Goal: Navigation & Orientation: Find specific page/section

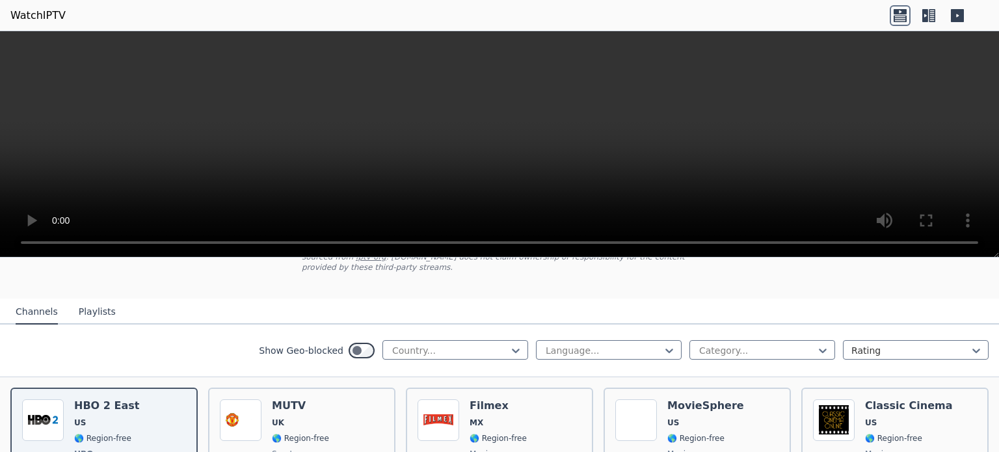
scroll to position [99, 0]
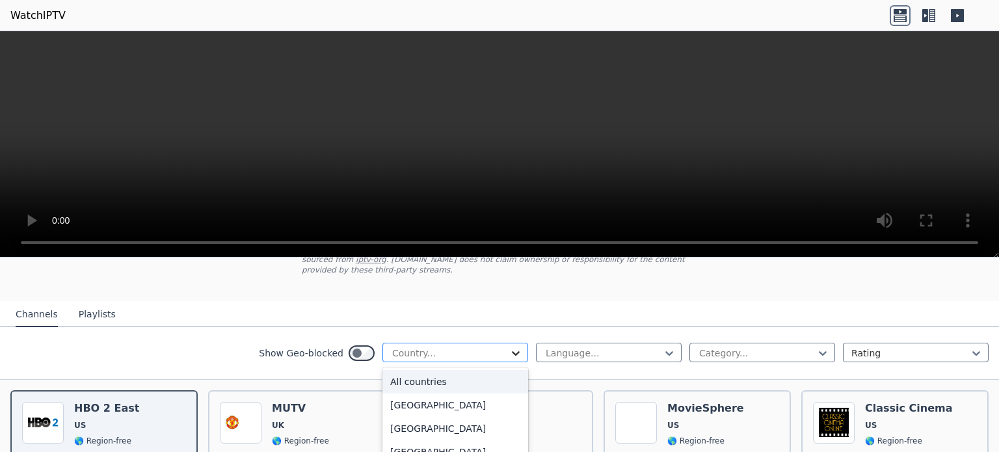
click at [509, 347] on icon at bounding box center [515, 353] width 13 height 13
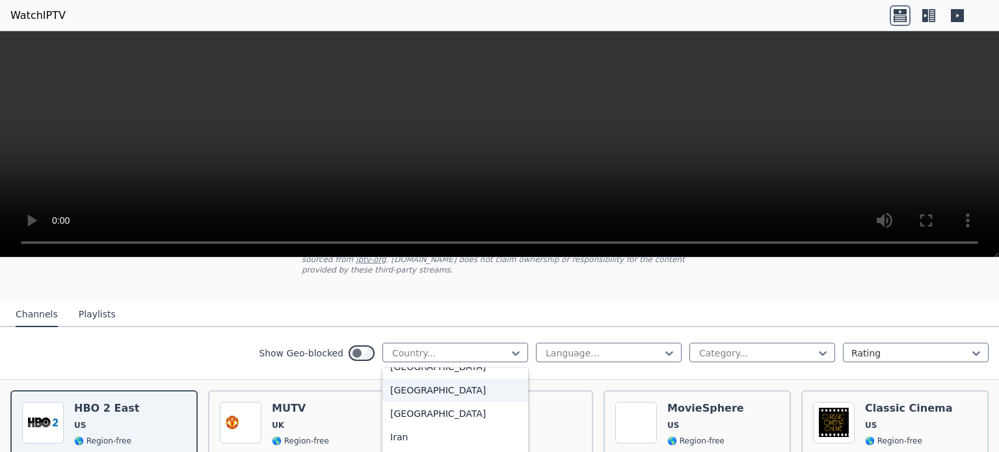
scroll to position [2004, 0]
click at [430, 386] on div "[GEOGRAPHIC_DATA]" at bounding box center [455, 390] width 146 height 23
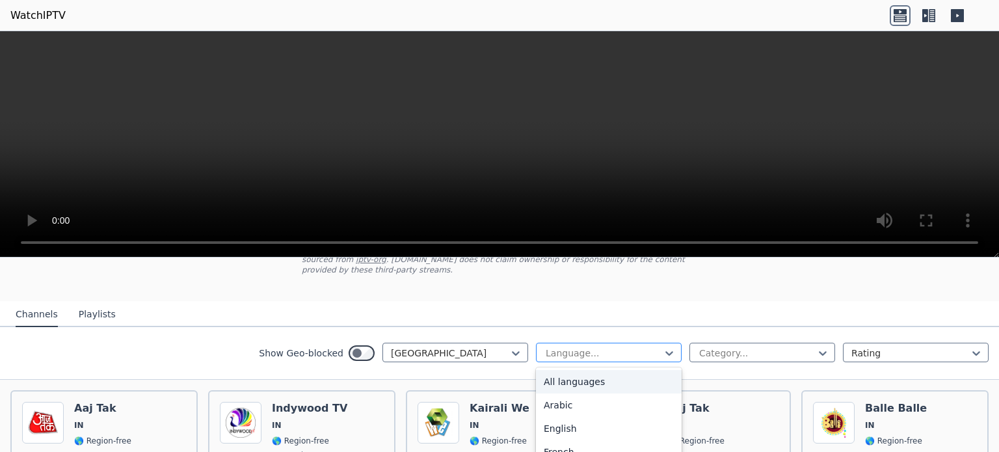
click at [604, 347] on div at bounding box center [603, 353] width 118 height 13
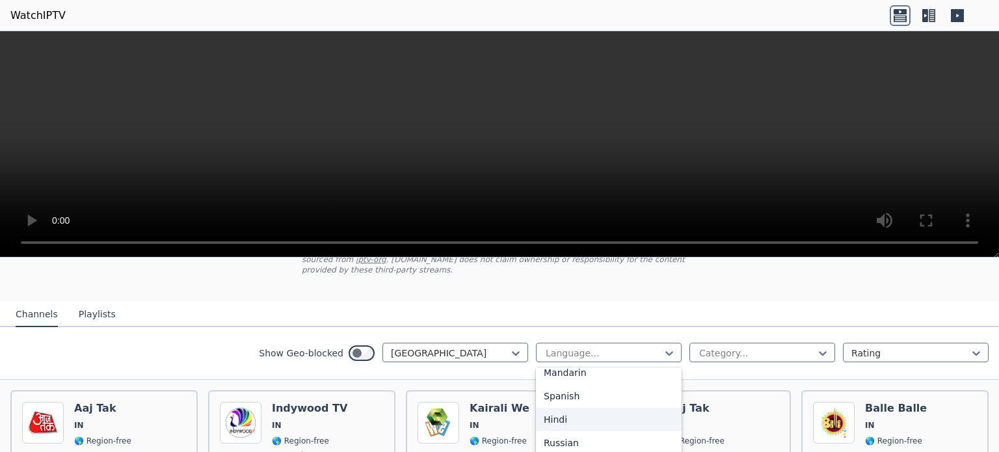
click at [573, 409] on div "Hindi" at bounding box center [609, 419] width 146 height 23
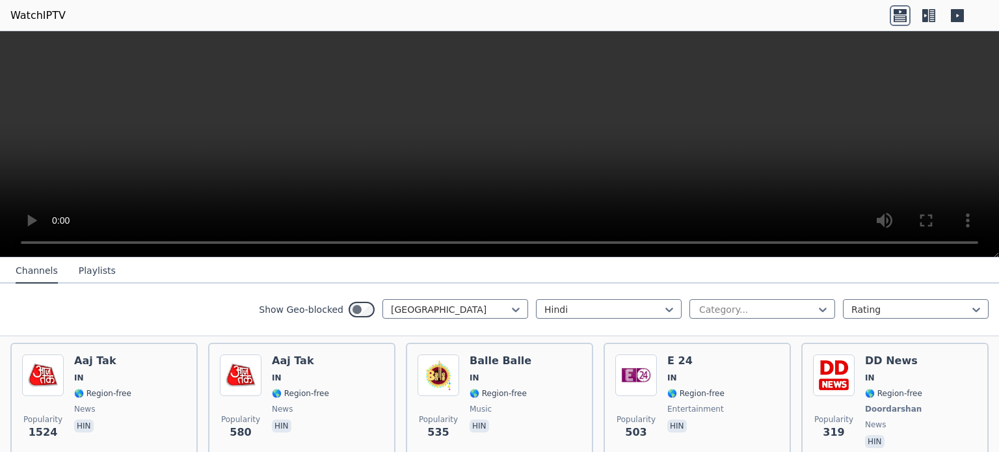
scroll to position [142, 0]
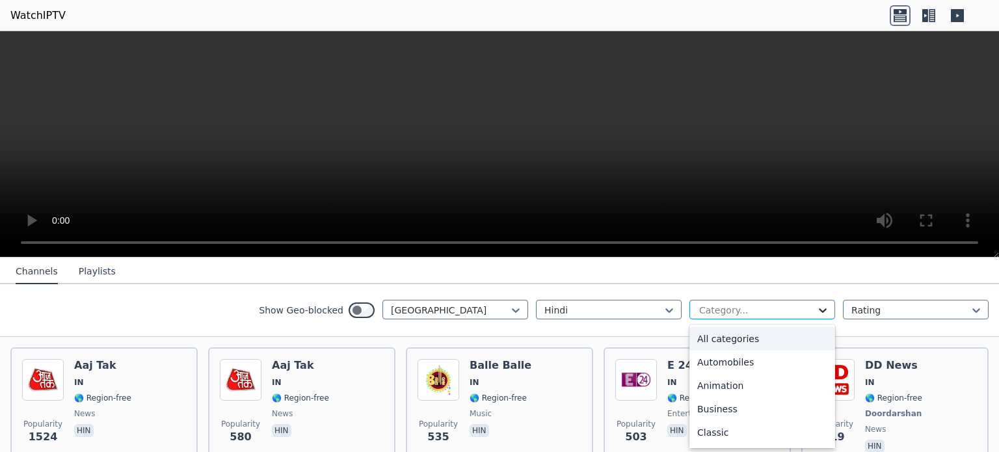
click at [817, 311] on icon at bounding box center [822, 310] width 13 height 13
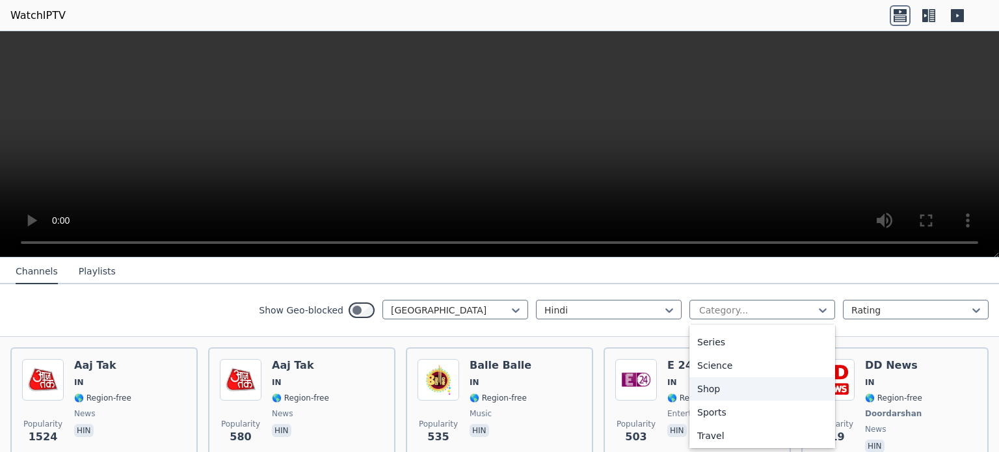
scroll to position [489, 0]
click at [724, 408] on div "Sports" at bounding box center [762, 411] width 146 height 23
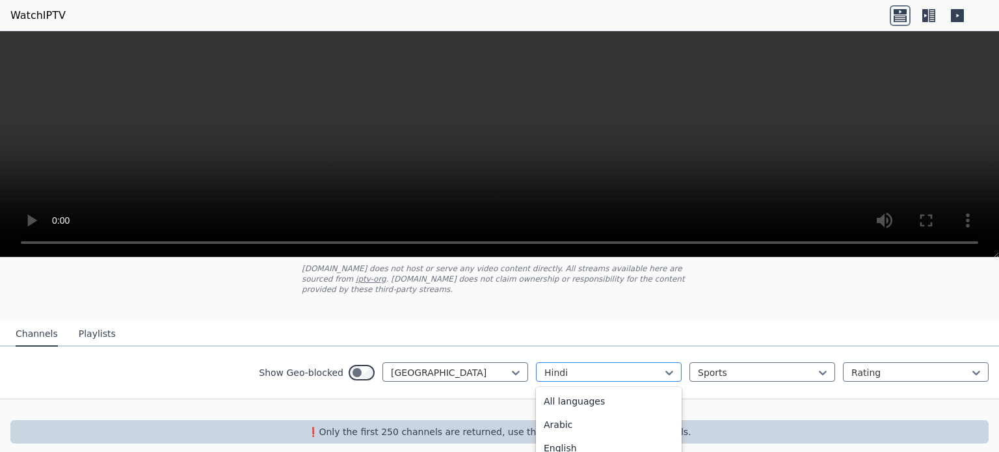
click at [575, 366] on div at bounding box center [603, 372] width 118 height 13
click at [571, 390] on div "All languages" at bounding box center [609, 401] width 146 height 23
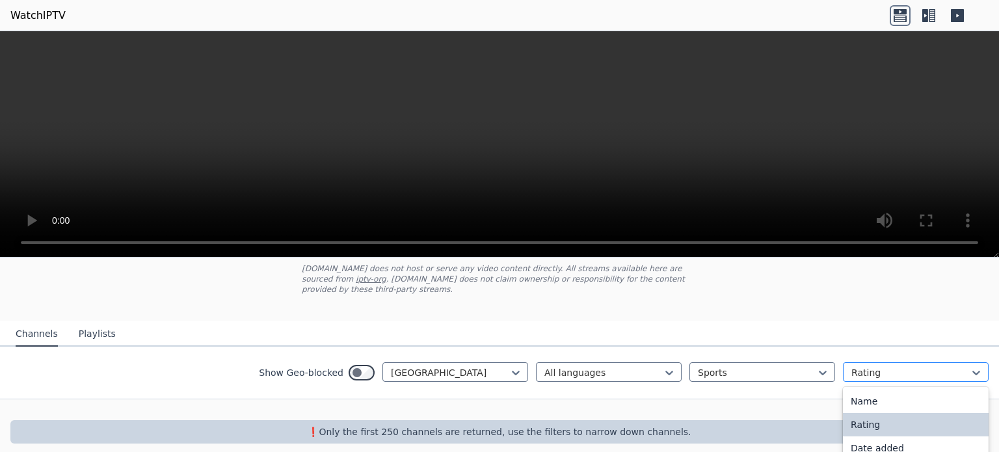
click at [864, 366] on div at bounding box center [910, 372] width 118 height 13
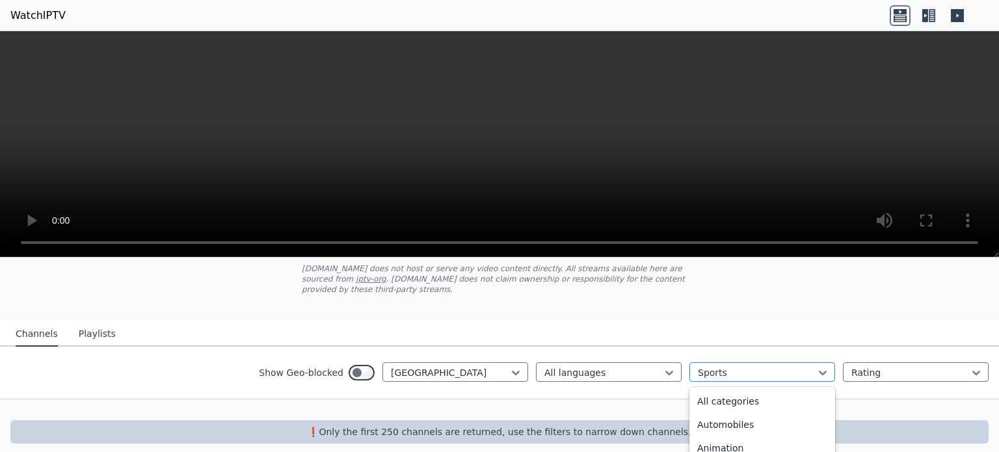
click at [762, 366] on div at bounding box center [757, 372] width 118 height 13
click at [712, 442] on div "Series" at bounding box center [762, 450] width 146 height 23
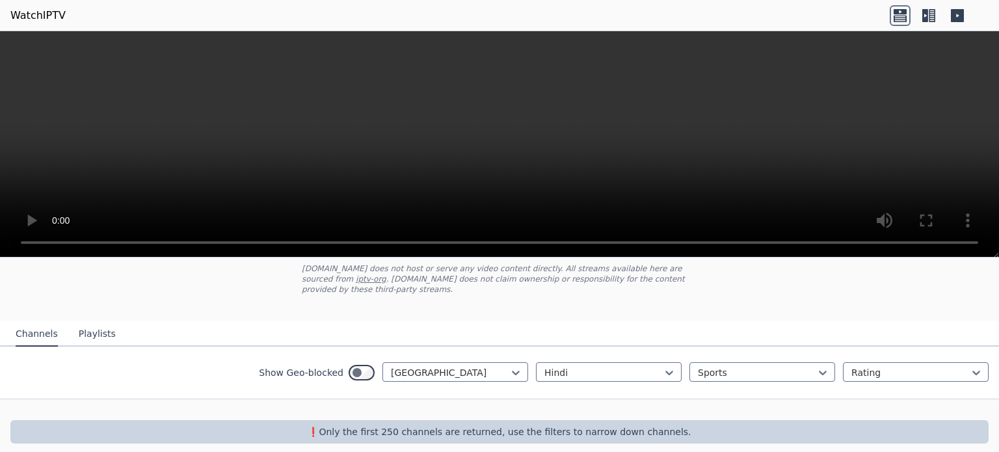
click at [91, 328] on button "Playlists" at bounding box center [97, 334] width 37 height 25
